Goal: Check status: Check status

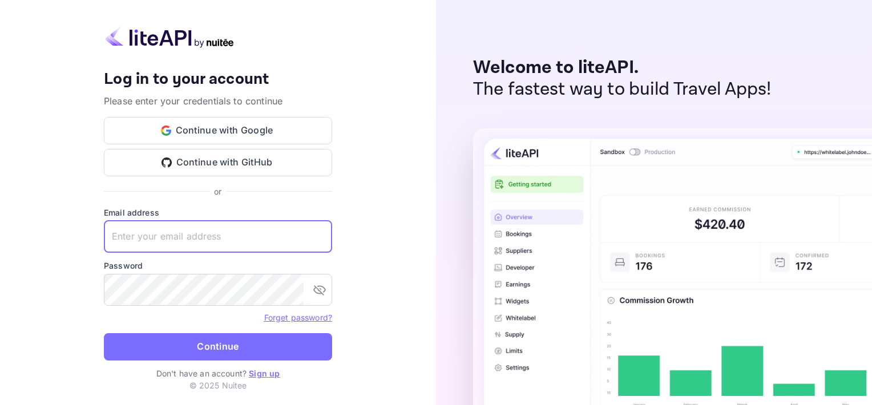
click at [144, 239] on input "text" at bounding box center [218, 237] width 228 height 32
type input "[EMAIL_ADDRESS][DOMAIN_NAME]"
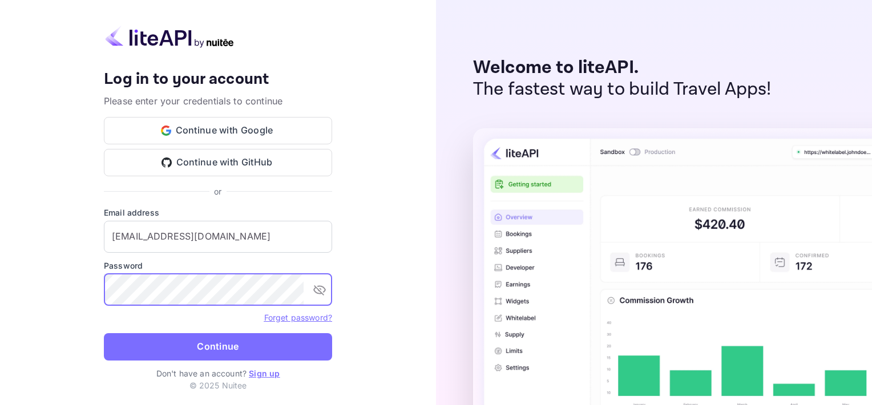
click at [326, 293] on icon "toggle password visibility" at bounding box center [320, 290] width 14 height 14
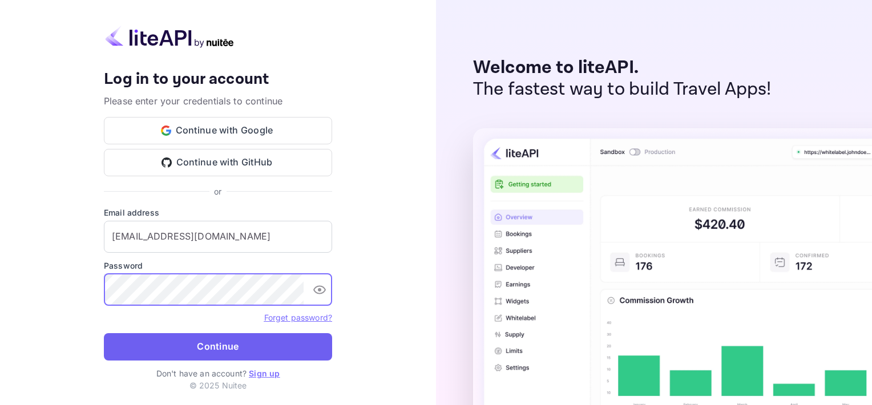
click at [247, 345] on button "Continue" at bounding box center [218, 346] width 228 height 27
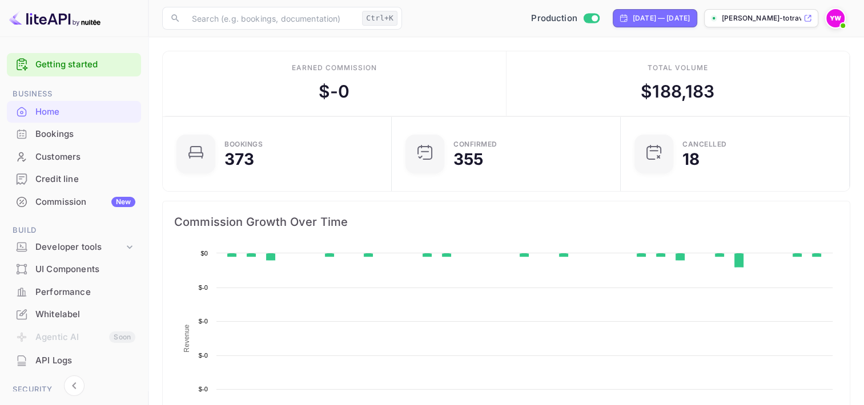
scroll to position [177, 213]
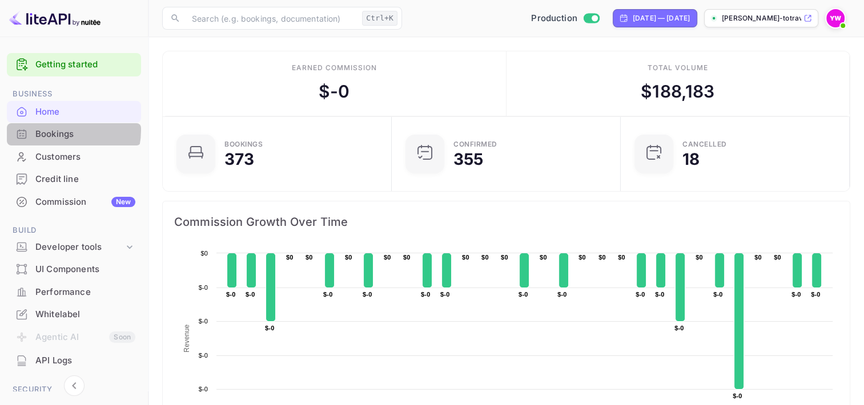
click at [62, 130] on div "Bookings" at bounding box center [85, 134] width 100 height 13
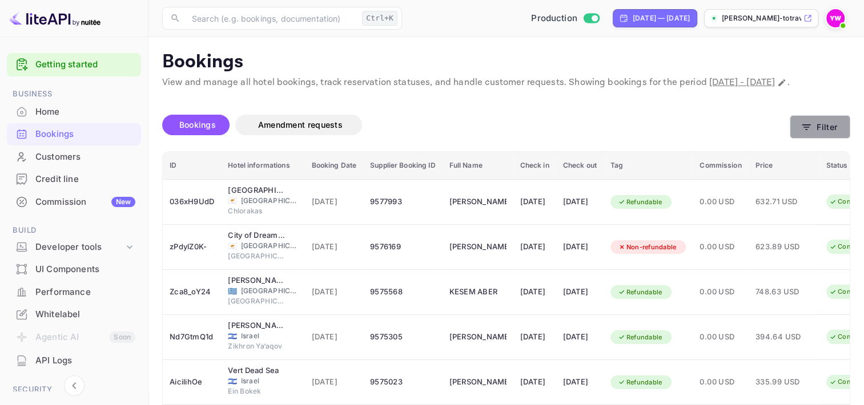
click at [822, 139] on button "Filter" at bounding box center [819, 126] width 60 height 23
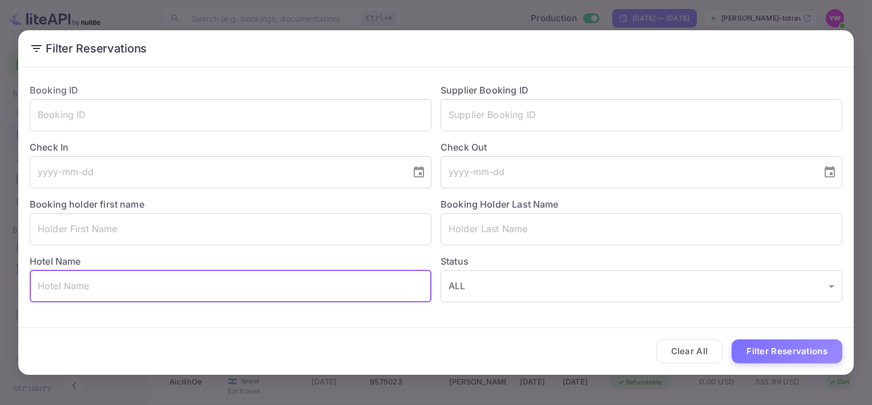
click at [65, 288] on input "text" at bounding box center [231, 287] width 402 height 32
paste input "Moxy [GEOGRAPHIC_DATA]"
type input "Moxy [GEOGRAPHIC_DATA]"
click at [786, 350] on button "Filter Reservations" at bounding box center [787, 352] width 111 height 25
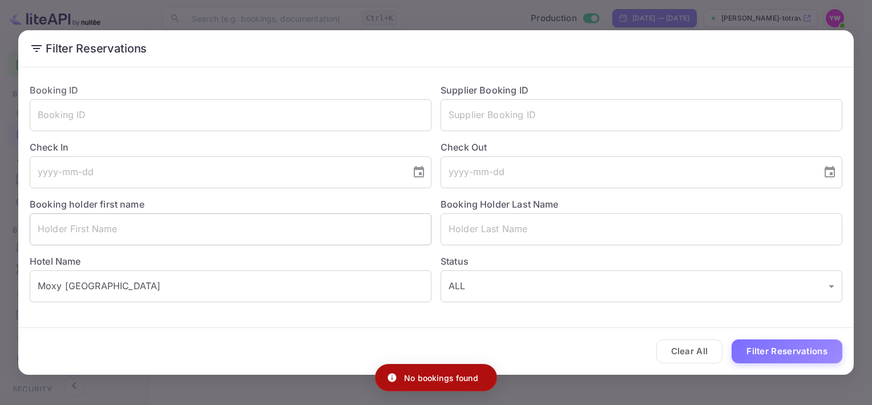
click at [72, 230] on input "text" at bounding box center [231, 229] width 402 height 32
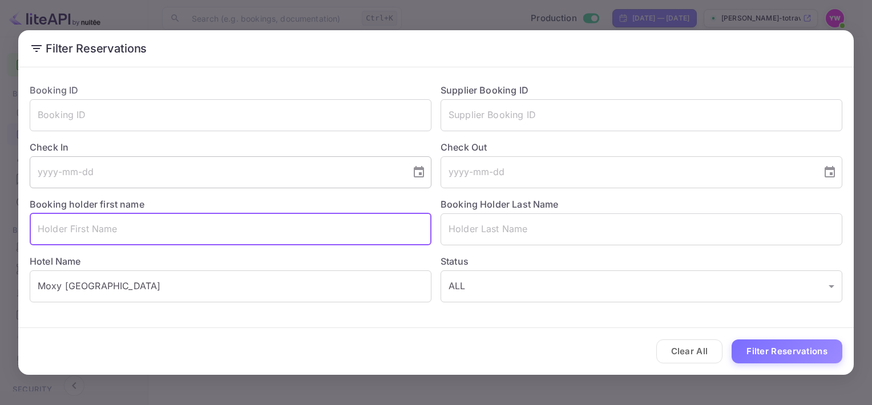
click at [114, 178] on input "tel" at bounding box center [216, 172] width 373 height 32
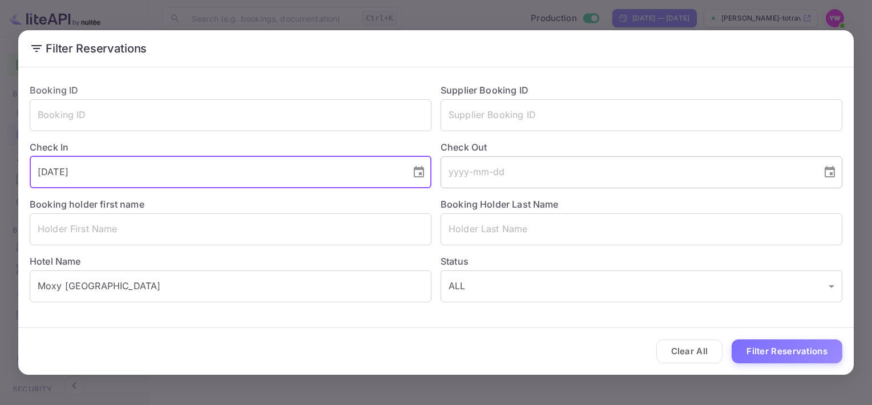
type input "[DATE]"
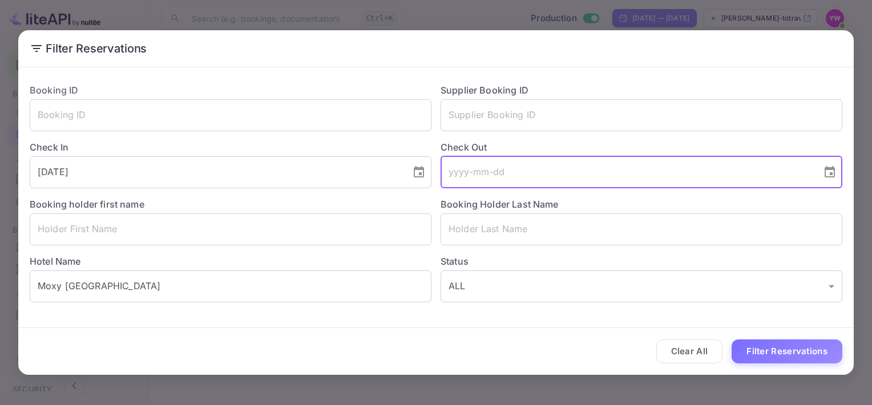
click at [505, 174] on input "tel" at bounding box center [627, 172] width 373 height 32
type input "[DATE]"
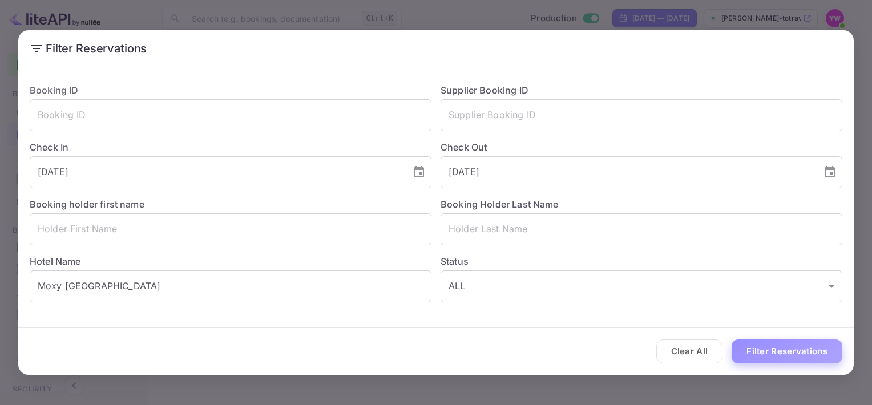
click at [790, 350] on button "Filter Reservations" at bounding box center [787, 352] width 111 height 25
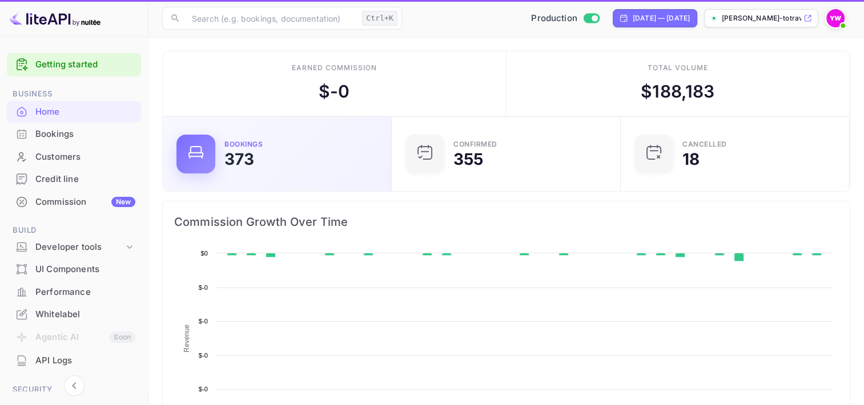
scroll to position [177, 213]
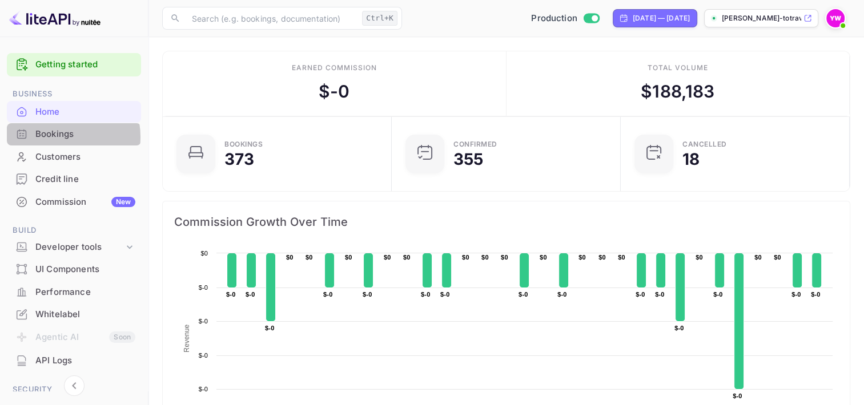
click at [57, 137] on div "Bookings" at bounding box center [85, 134] width 100 height 13
